Goal: Transaction & Acquisition: Purchase product/service

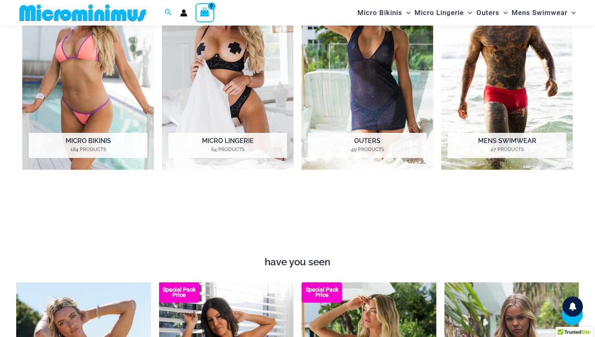
scroll to position [448, 0]
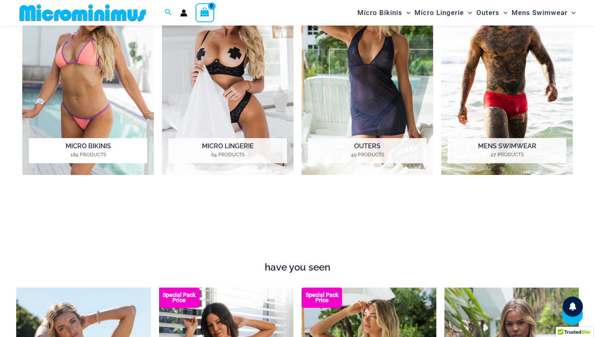
click at [108, 106] on img "Visit product category Micro Bikinis" at bounding box center [88, 73] width 132 height 203
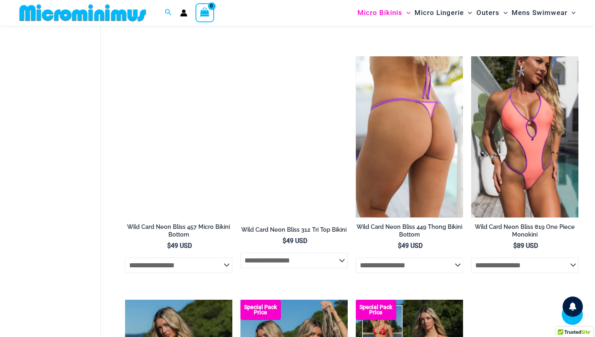
scroll to position [1411, 0]
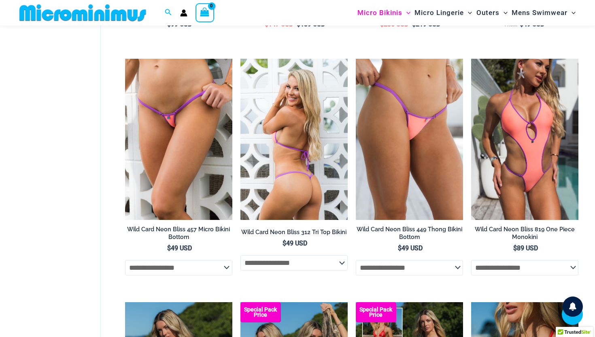
click at [303, 155] on img at bounding box center [293, 139] width 107 height 161
